Goal: Task Accomplishment & Management: Use online tool/utility

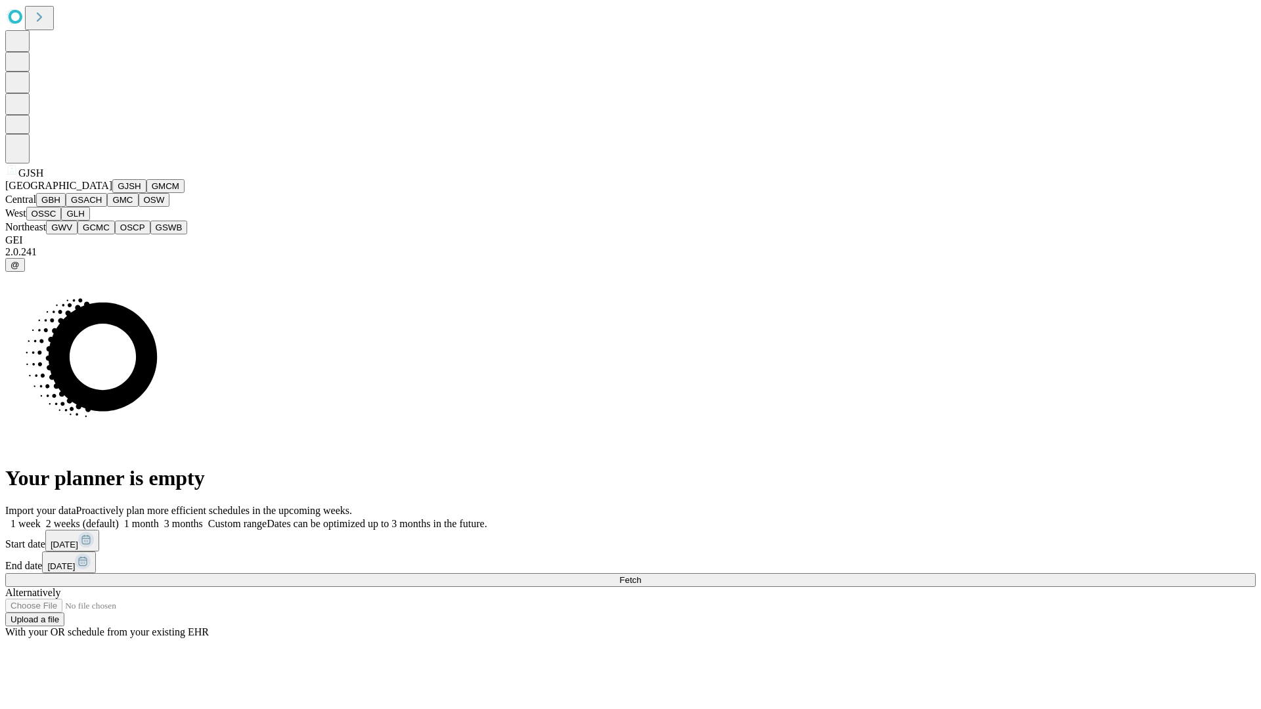
click at [112, 193] on button "GJSH" at bounding box center [129, 186] width 34 height 14
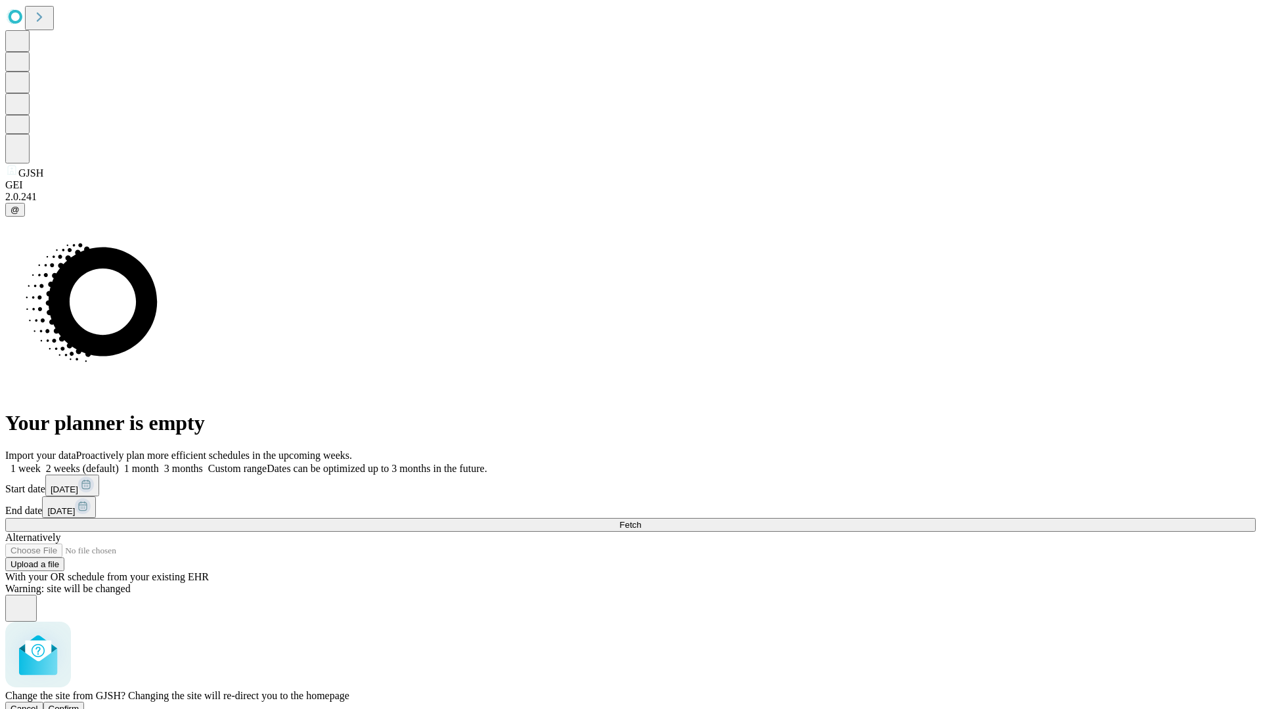
click at [79, 704] on span "Confirm" at bounding box center [64, 709] width 31 height 10
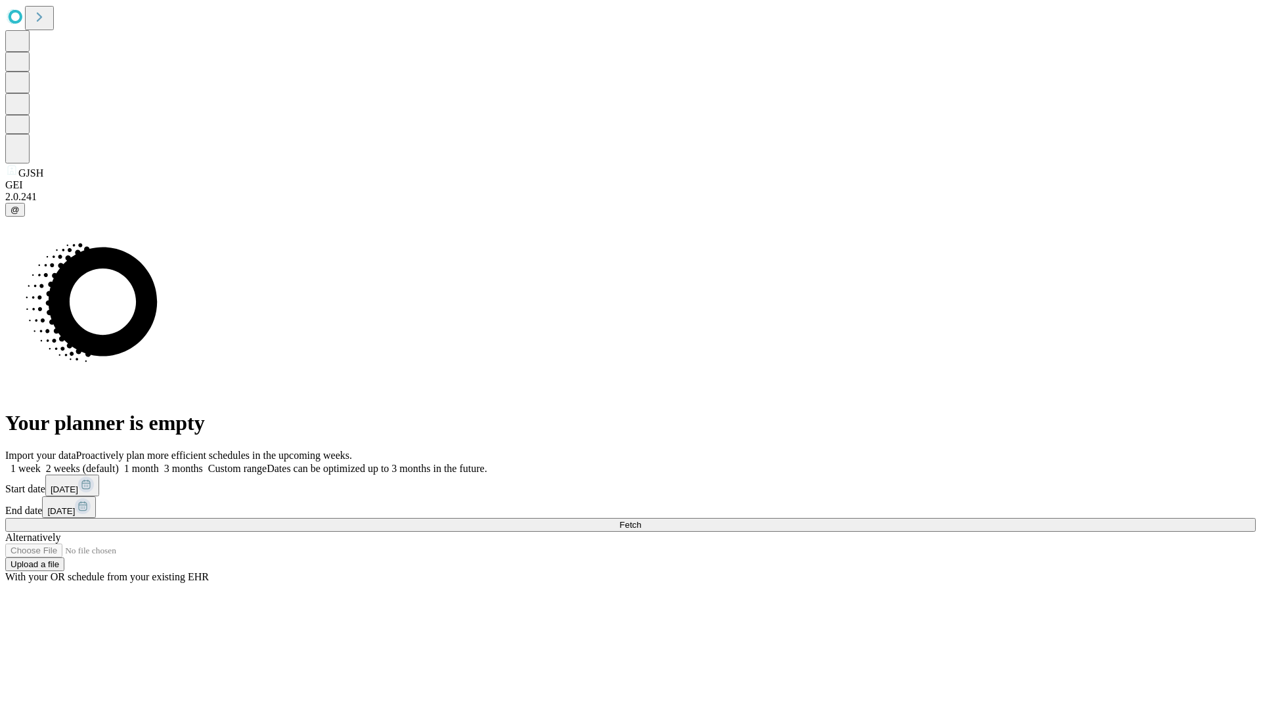
click at [159, 463] on label "1 month" at bounding box center [139, 468] width 40 height 11
click at [641, 520] on span "Fetch" at bounding box center [630, 525] width 22 height 10
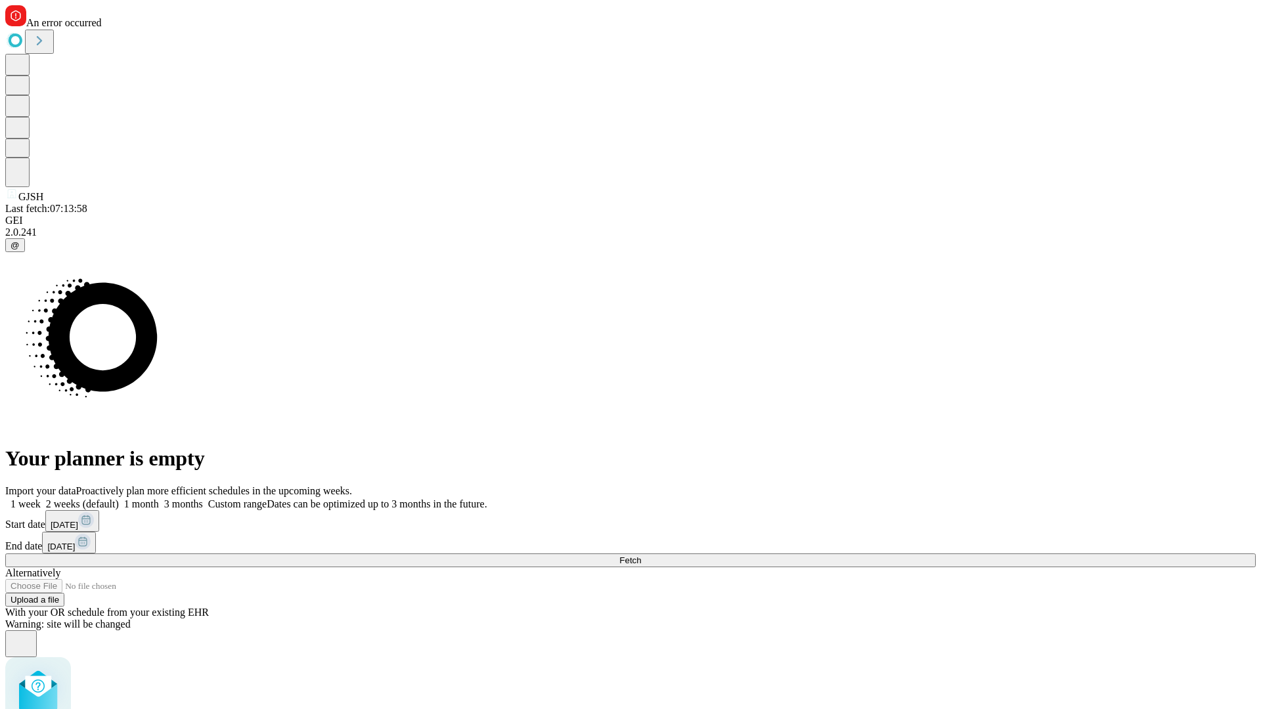
click at [159, 499] on label "1 month" at bounding box center [139, 504] width 40 height 11
click at [641, 556] on span "Fetch" at bounding box center [630, 561] width 22 height 10
click at [159, 499] on label "1 month" at bounding box center [139, 504] width 40 height 11
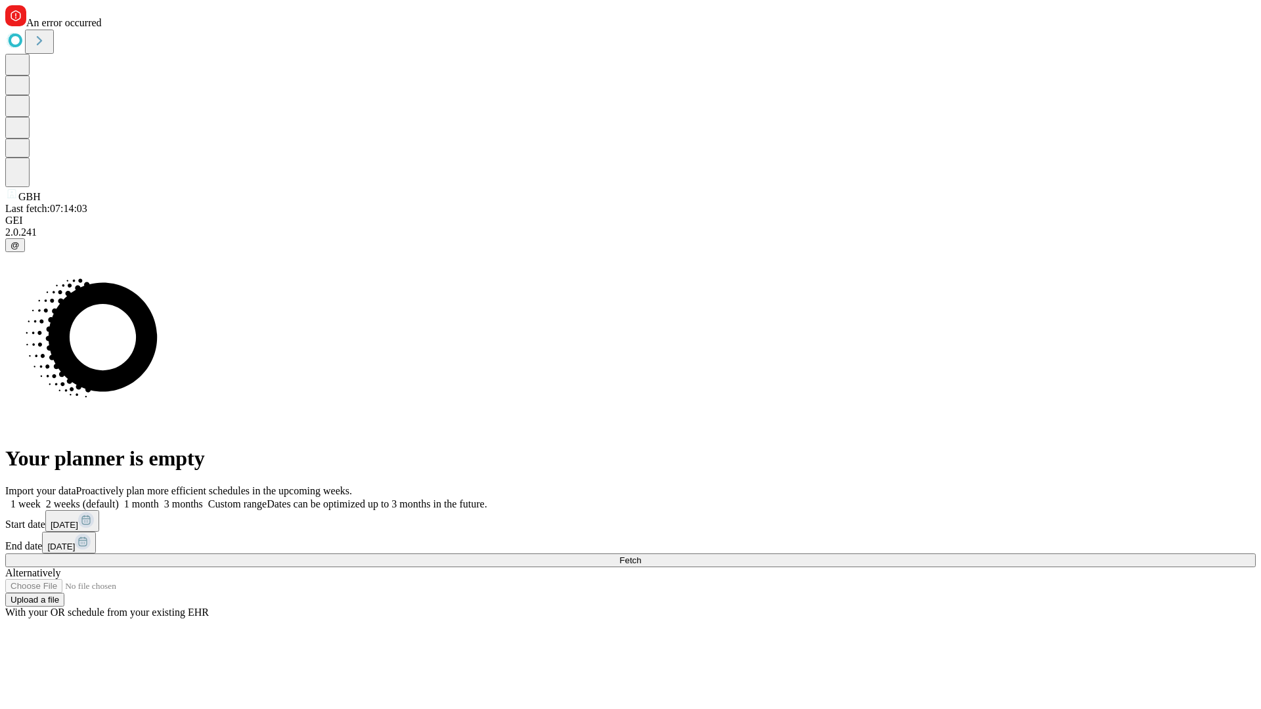
click at [641, 556] on span "Fetch" at bounding box center [630, 561] width 22 height 10
click at [159, 499] on label "1 month" at bounding box center [139, 504] width 40 height 11
click at [641, 556] on span "Fetch" at bounding box center [630, 561] width 22 height 10
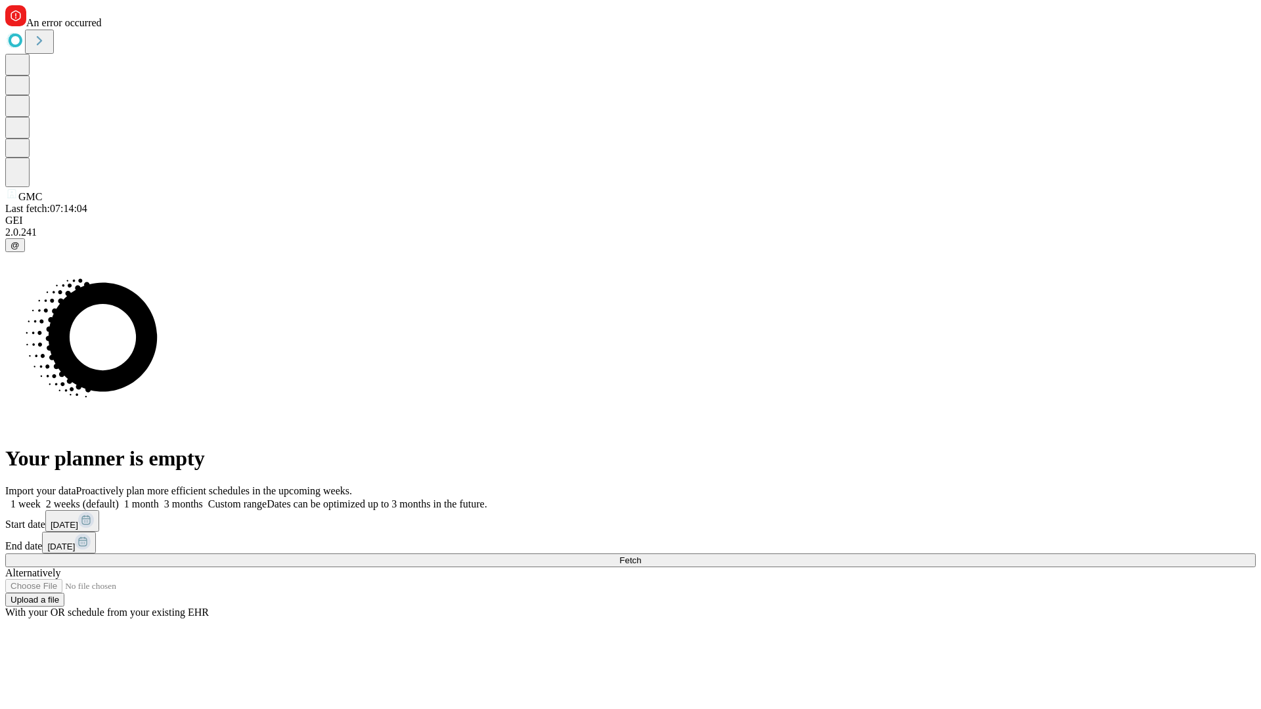
click at [159, 499] on label "1 month" at bounding box center [139, 504] width 40 height 11
click at [641, 556] on span "Fetch" at bounding box center [630, 561] width 22 height 10
click at [159, 499] on label "1 month" at bounding box center [139, 504] width 40 height 11
click at [641, 556] on span "Fetch" at bounding box center [630, 561] width 22 height 10
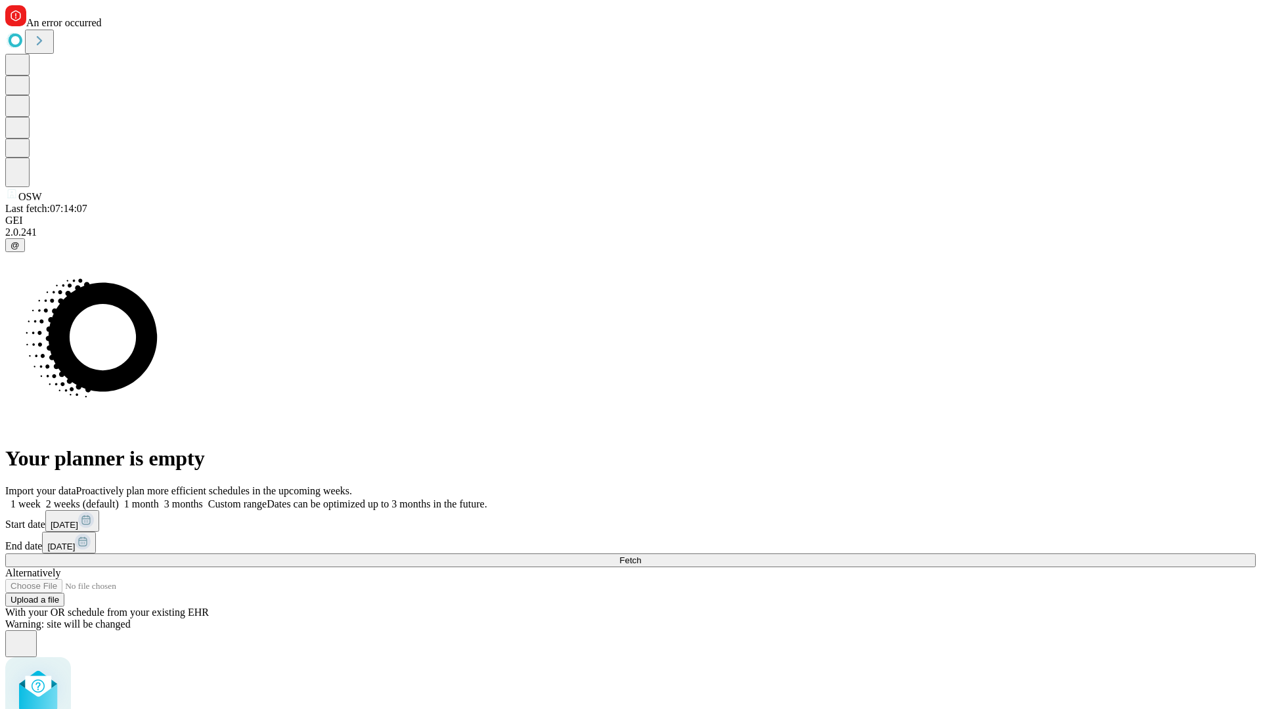
click at [159, 499] on label "1 month" at bounding box center [139, 504] width 40 height 11
click at [641, 556] on span "Fetch" at bounding box center [630, 561] width 22 height 10
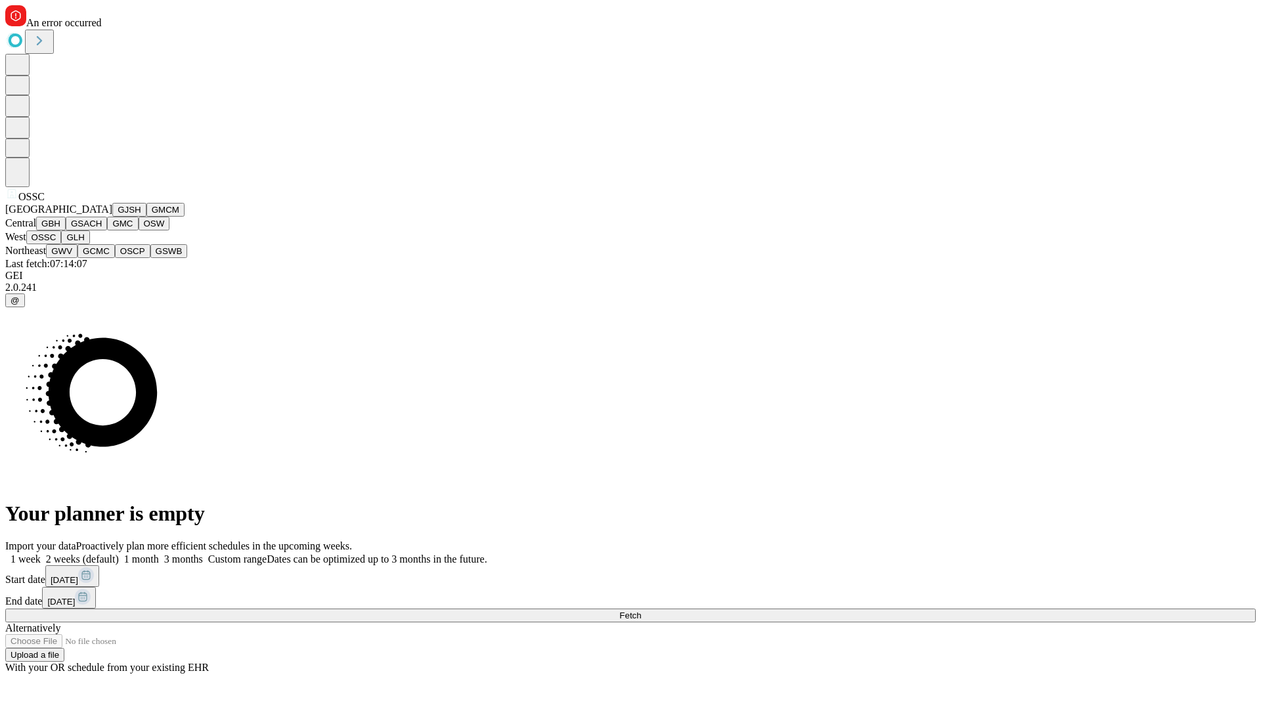
click at [89, 244] on button "GLH" at bounding box center [75, 238] width 28 height 14
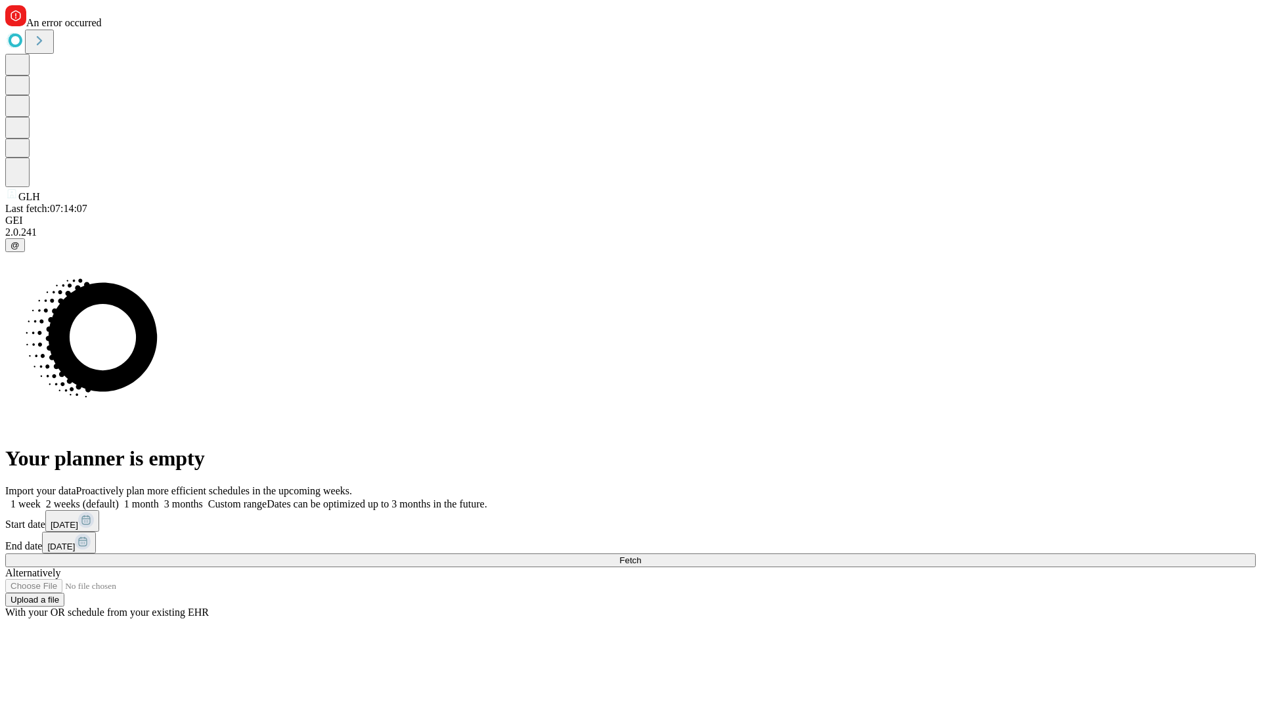
click at [159, 499] on label "1 month" at bounding box center [139, 504] width 40 height 11
click at [641, 556] on span "Fetch" at bounding box center [630, 561] width 22 height 10
click at [159, 499] on label "1 month" at bounding box center [139, 504] width 40 height 11
click at [641, 556] on span "Fetch" at bounding box center [630, 561] width 22 height 10
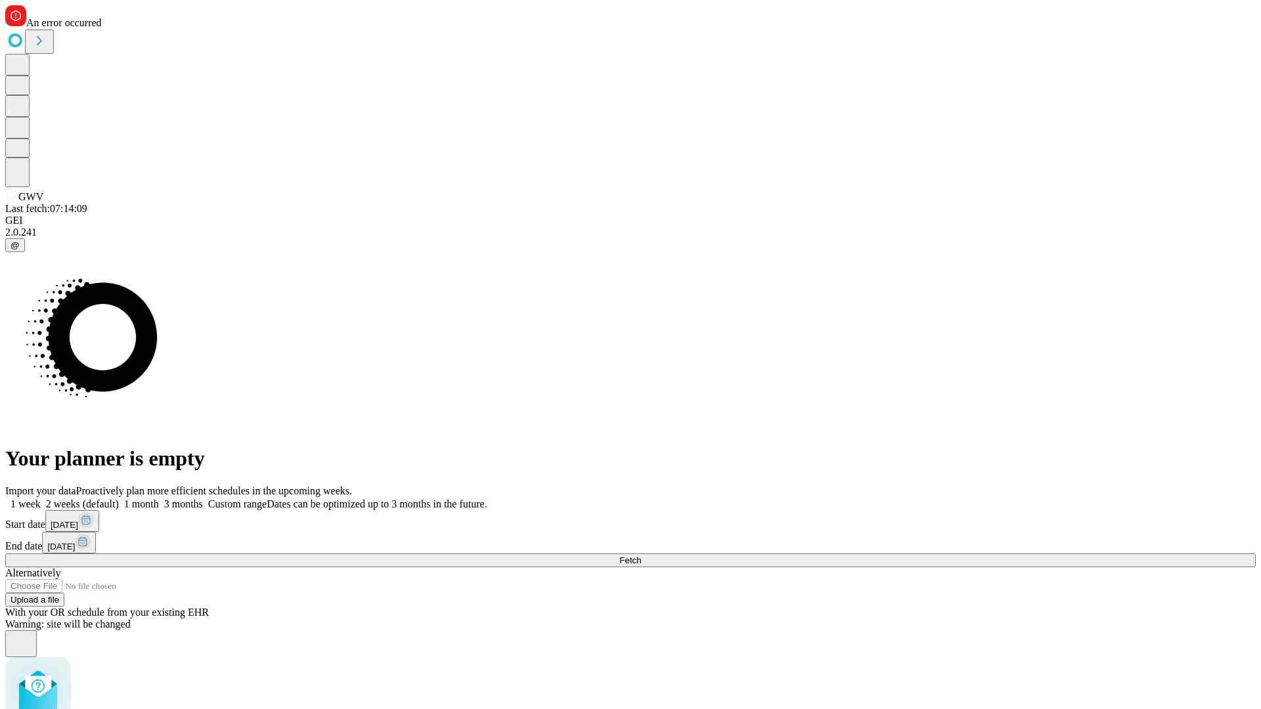
click at [159, 499] on label "1 month" at bounding box center [139, 504] width 40 height 11
click at [641, 556] on span "Fetch" at bounding box center [630, 561] width 22 height 10
